Goal: Find specific page/section: Find specific page/section

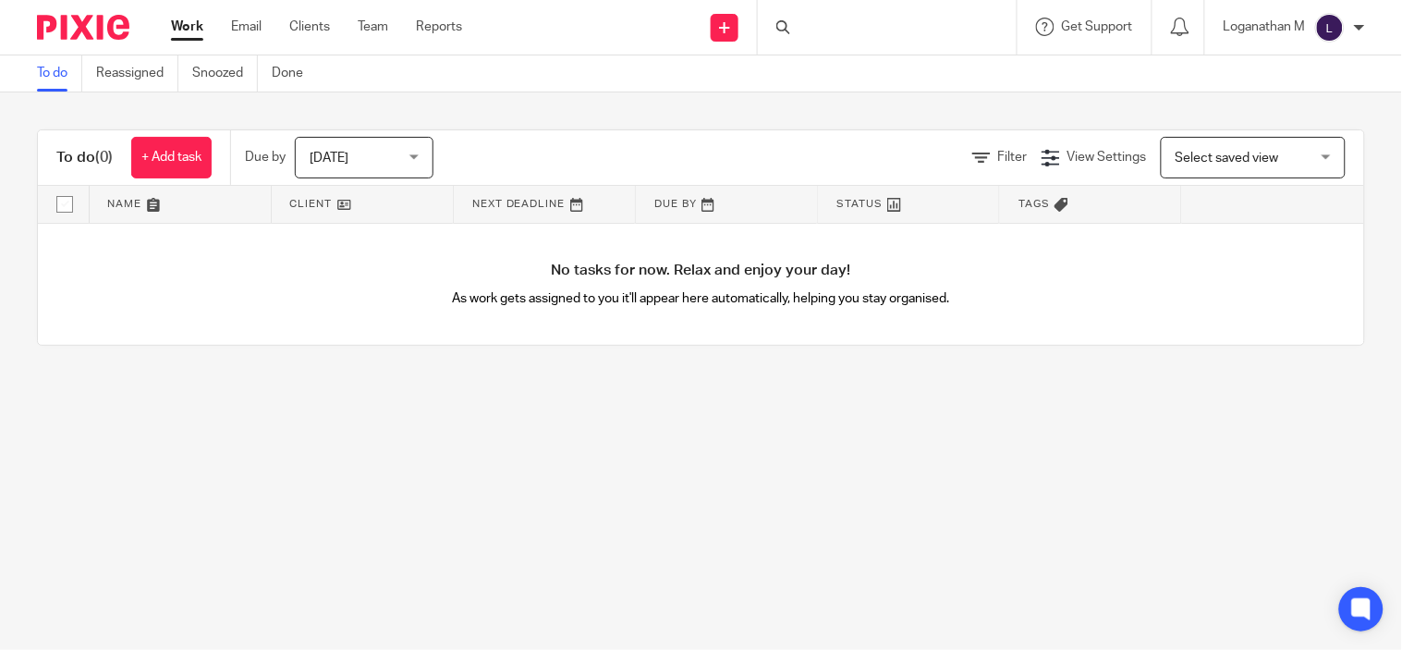
click at [1336, 26] on img at bounding box center [1330, 28] width 30 height 30
click at [816, 7] on div at bounding box center [887, 27] width 259 height 55
click at [796, 22] on input "Search" at bounding box center [878, 30] width 166 height 17
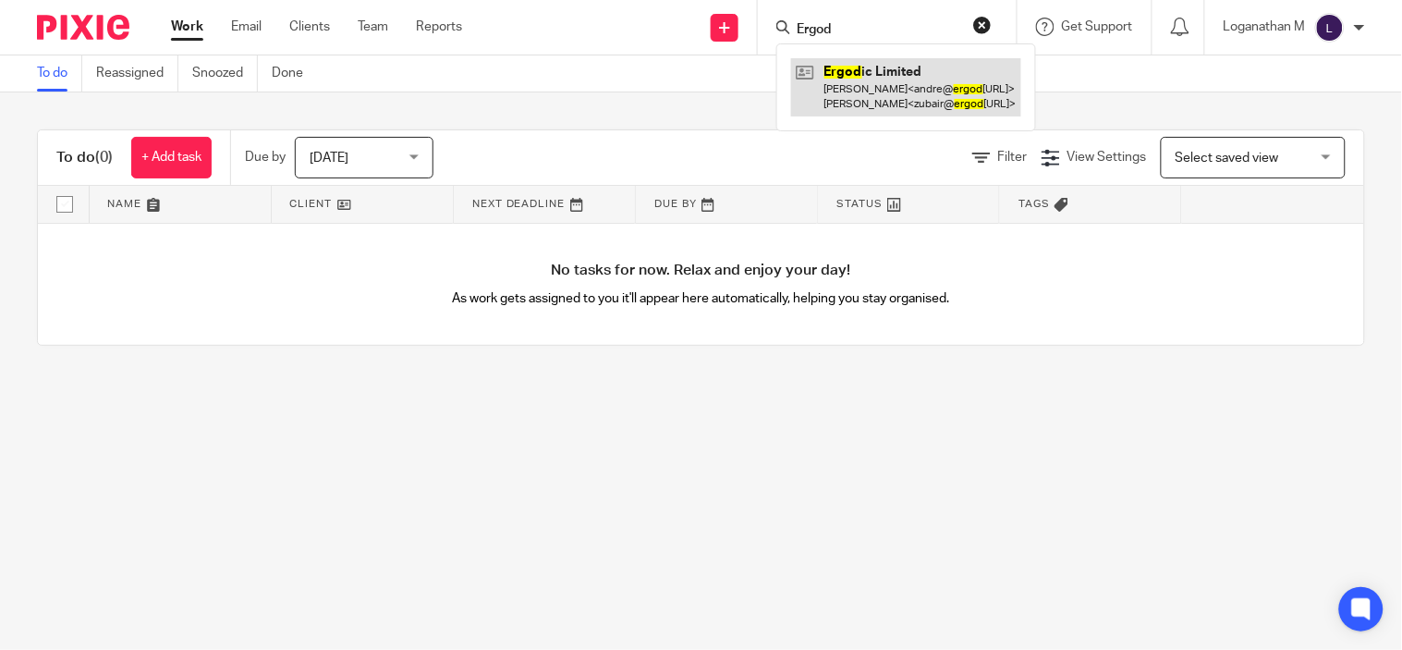
type input "Ergod"
click at [890, 72] on link at bounding box center [906, 86] width 230 height 57
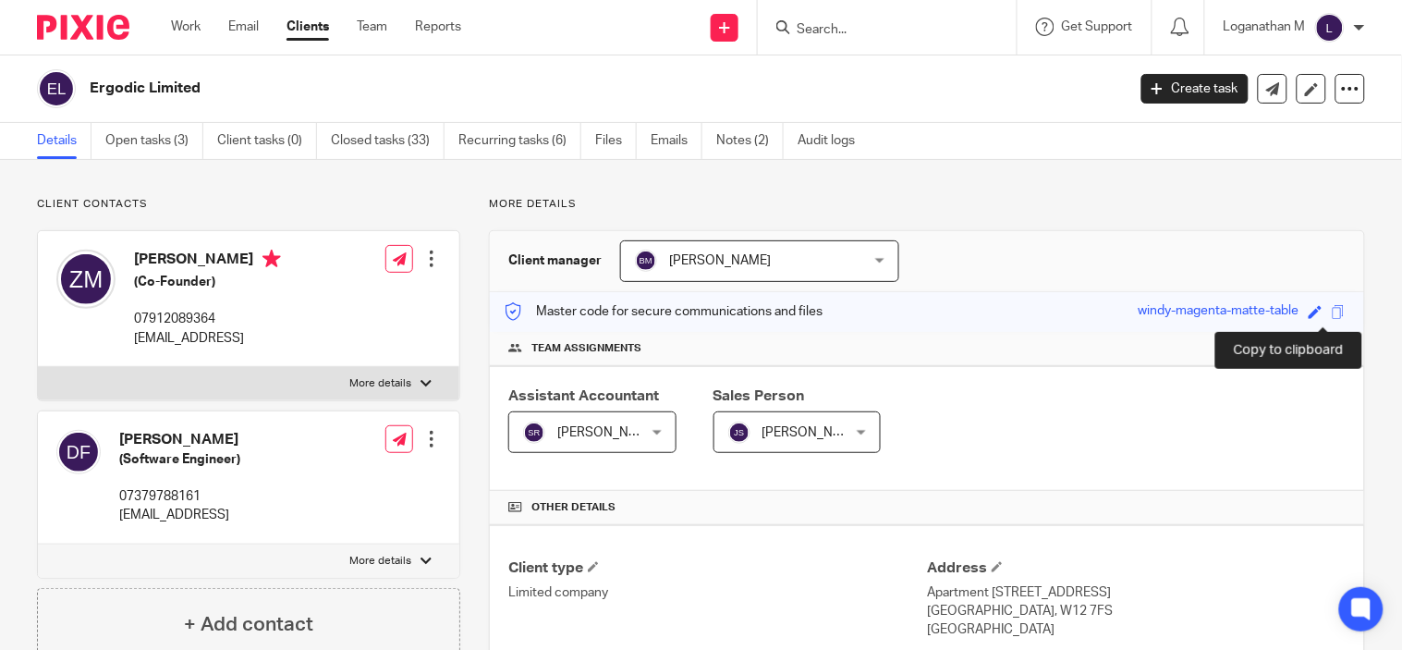
click at [1332, 316] on span at bounding box center [1339, 312] width 14 height 14
